Goal: Find specific page/section

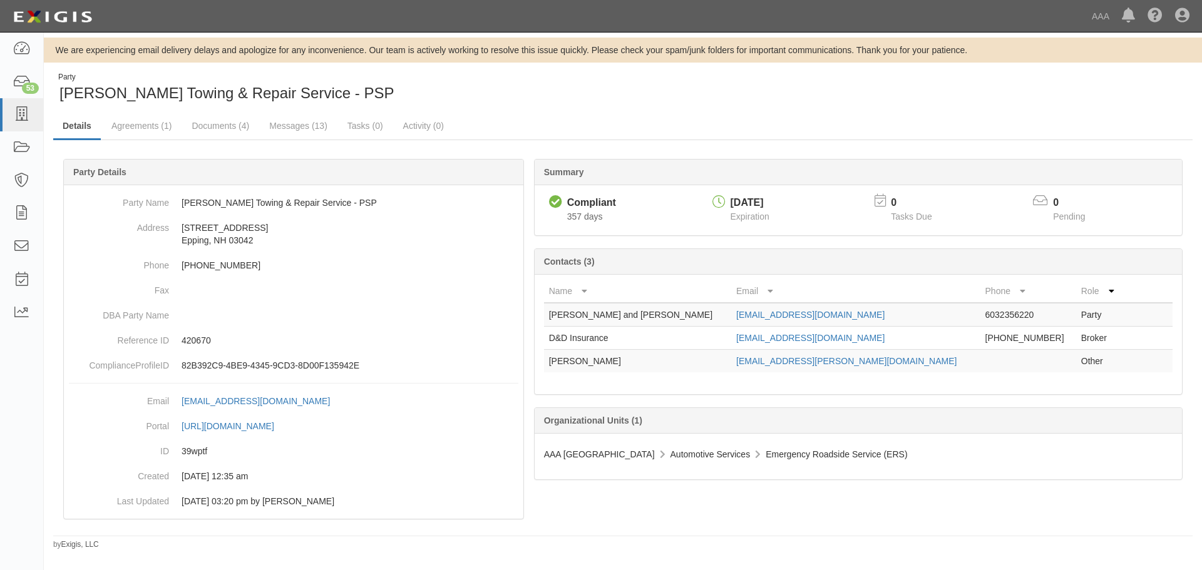
click at [438, 89] on div "Party [PERSON_NAME] Towing & Repair Service - PSP" at bounding box center [333, 88] width 560 height 32
click at [415, 93] on div "Party [PERSON_NAME] Towing & Repair Service - PSP" at bounding box center [333, 88] width 560 height 32
click at [434, 103] on div "Party [PERSON_NAME] Towing & Repair Service - PSP" at bounding box center [333, 88] width 560 height 32
